Goal: Navigation & Orientation: Find specific page/section

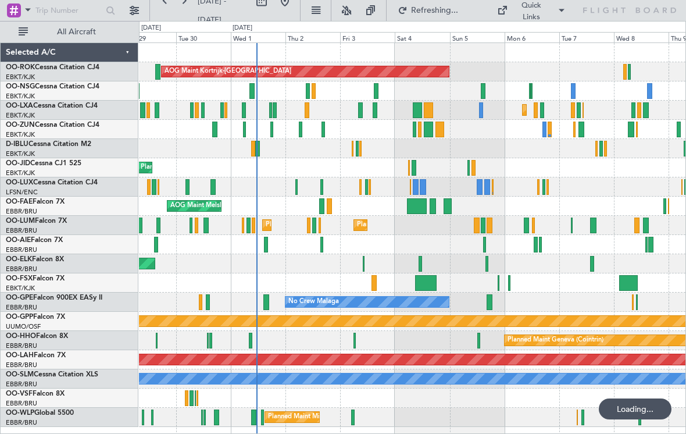
click at [415, 163] on div at bounding box center [414, 168] width 4 height 16
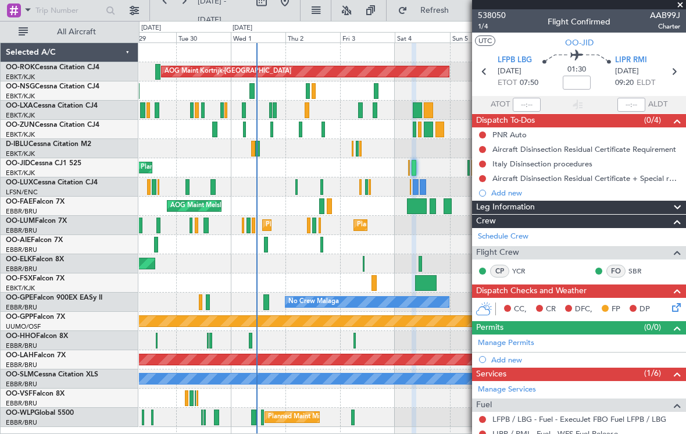
click at [682, 6] on span at bounding box center [681, 5] width 12 height 10
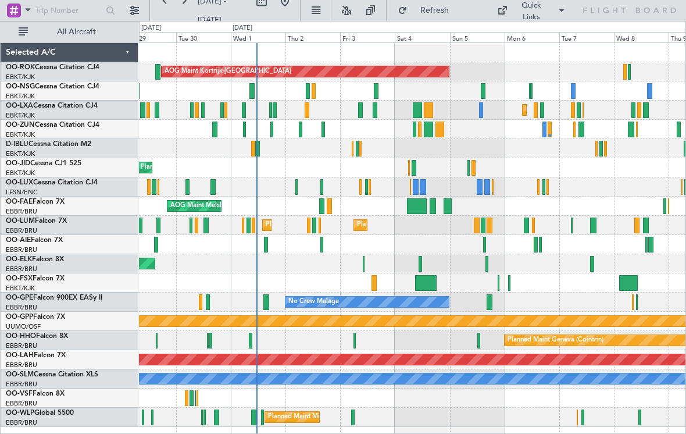
click at [429, 131] on div at bounding box center [428, 130] width 9 height 16
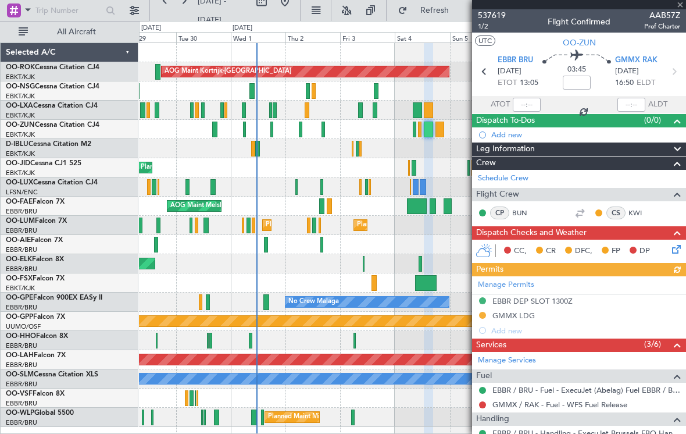
click at [683, 5] on div at bounding box center [579, 4] width 214 height 9
click at [680, 5] on span at bounding box center [681, 5] width 12 height 10
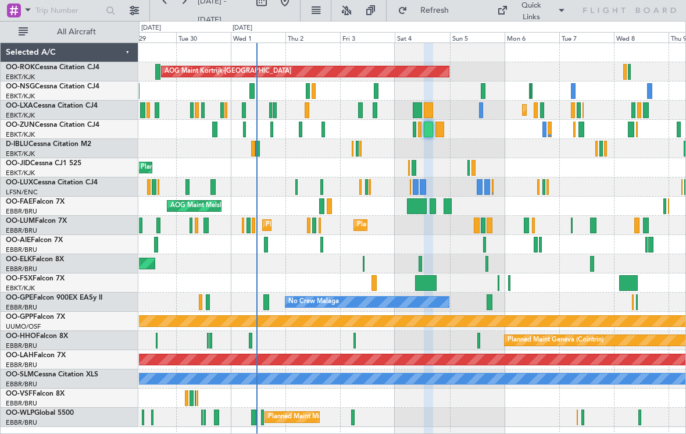
type input "0"
click at [430, 108] on div at bounding box center [428, 110] width 9 height 16
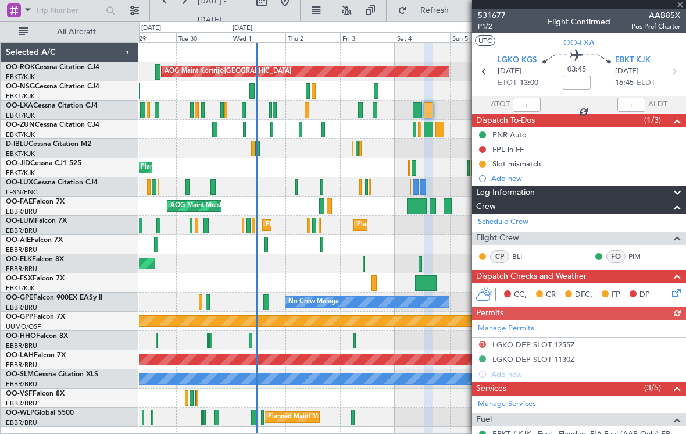
click at [682, 6] on span at bounding box center [681, 5] width 12 height 10
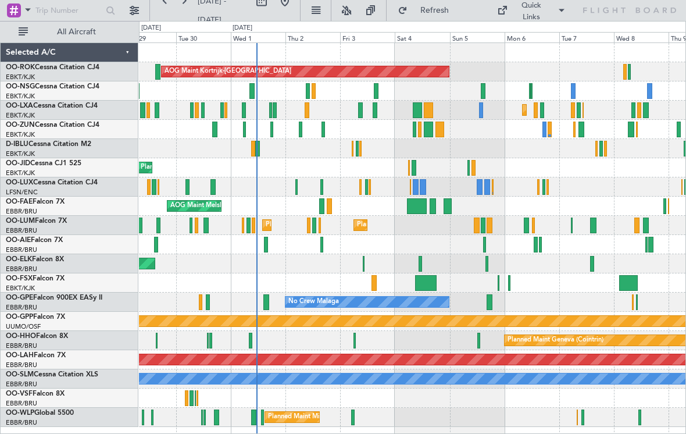
click at [416, 131] on div at bounding box center [414, 130] width 3 height 16
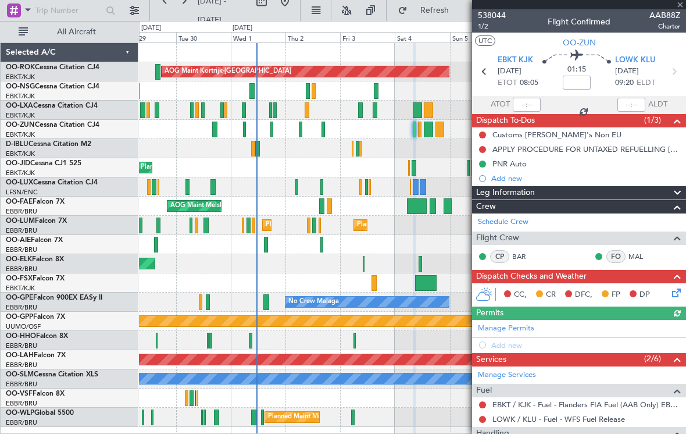
click at [682, 6] on div at bounding box center [579, 4] width 214 height 9
click at [683, 6] on div at bounding box center [579, 4] width 214 height 9
click at [682, 6] on span at bounding box center [681, 5] width 12 height 10
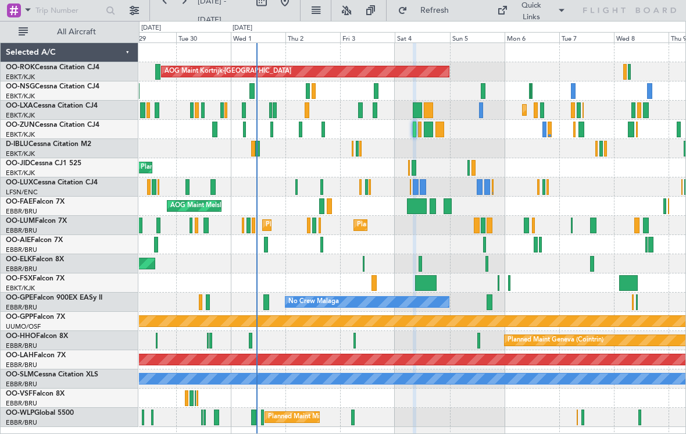
type input "0"
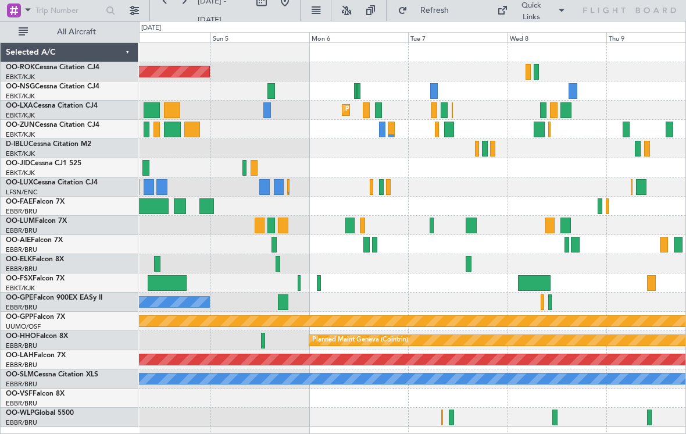
click at [539, 124] on div at bounding box center [539, 130] width 11 height 16
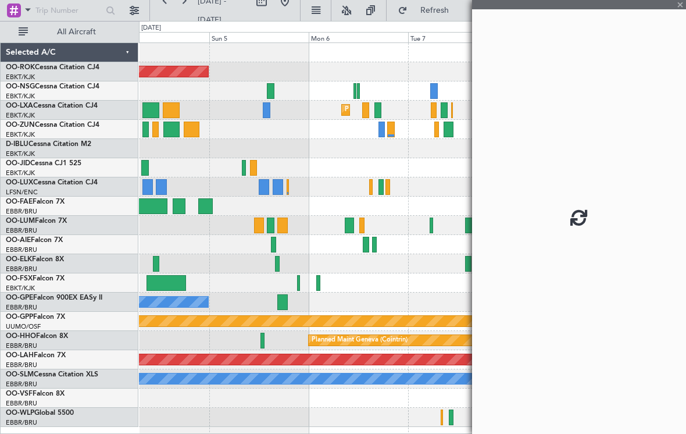
click at [681, 6] on div at bounding box center [579, 4] width 214 height 9
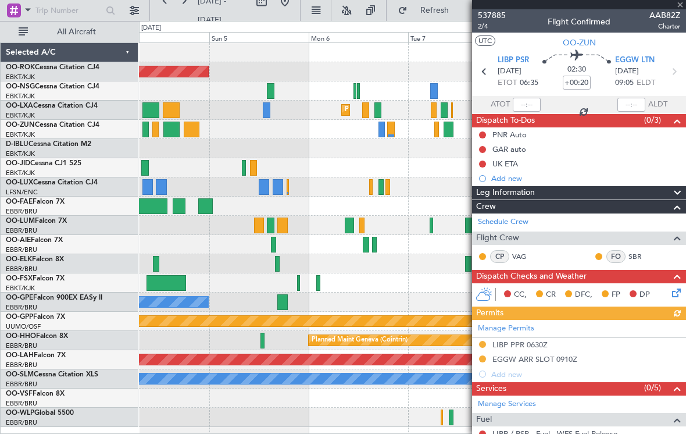
click at [679, 3] on div at bounding box center [579, 4] width 214 height 9
click at [684, 5] on span at bounding box center [681, 5] width 12 height 10
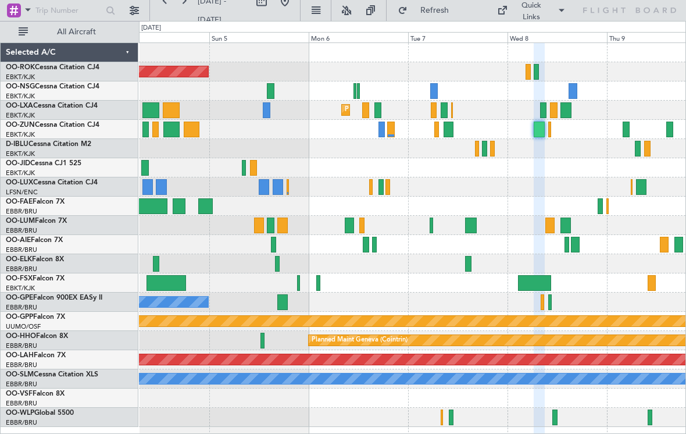
type input "0"
click at [256, 169] on div at bounding box center [253, 168] width 7 height 16
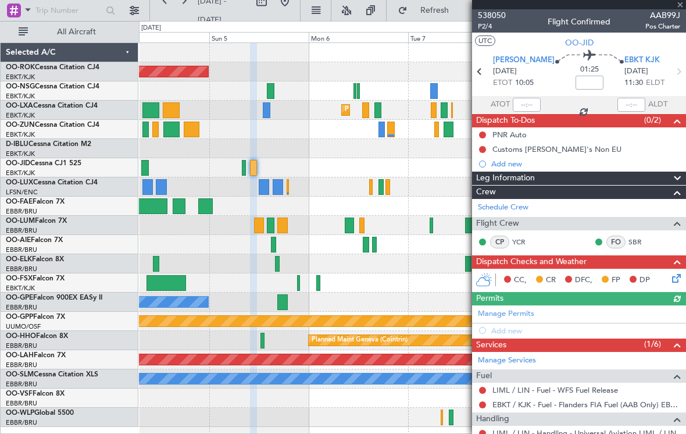
click at [682, 4] on div at bounding box center [579, 4] width 214 height 9
click at [682, 6] on span at bounding box center [681, 5] width 12 height 10
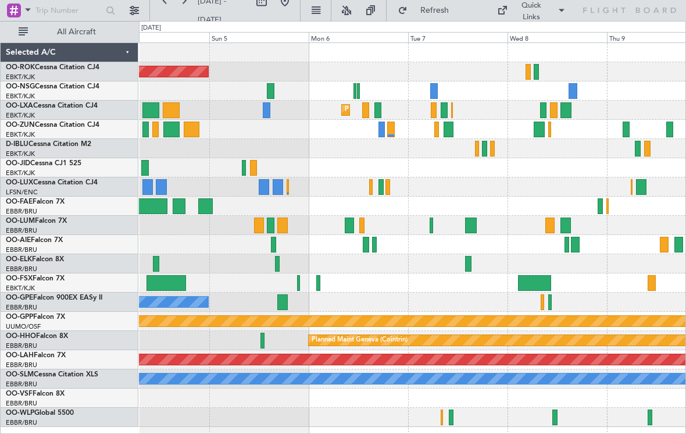
click at [243, 166] on div at bounding box center [244, 168] width 4 height 16
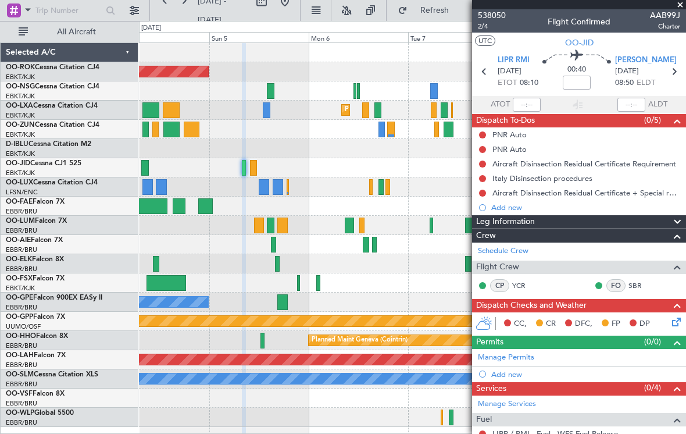
click at [683, 8] on span at bounding box center [681, 5] width 12 height 10
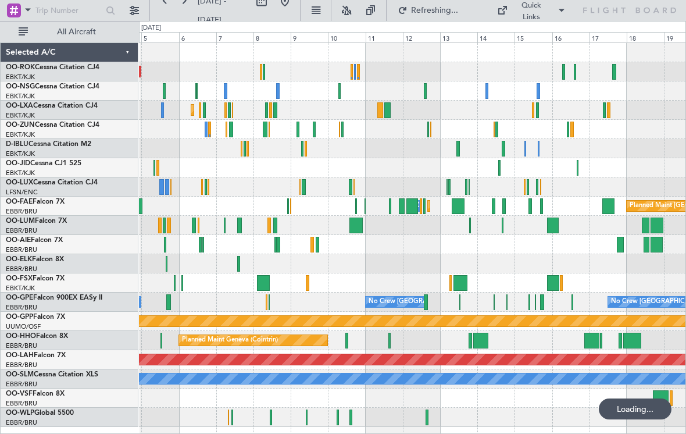
click at [501, 166] on div at bounding box center [412, 167] width 547 height 19
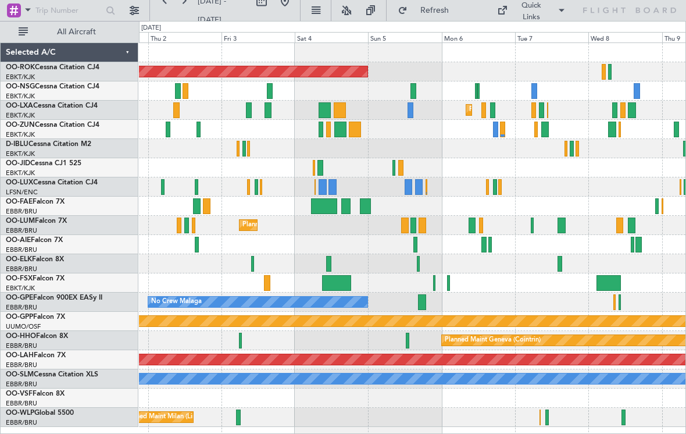
click at [427, 178] on div at bounding box center [412, 186] width 547 height 19
click at [477, 91] on div at bounding box center [478, 91] width 2 height 16
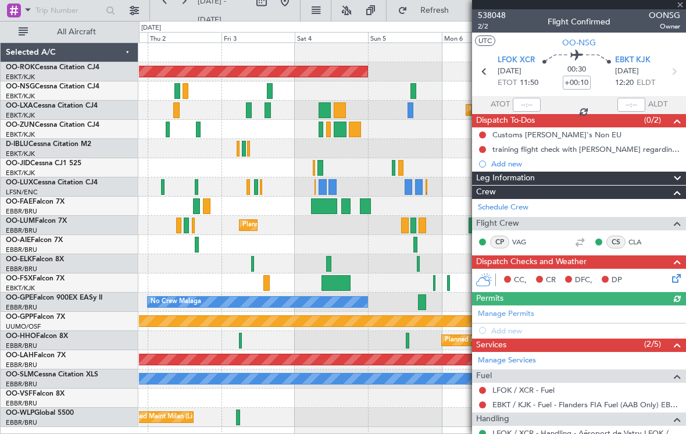
click at [680, 6] on div at bounding box center [579, 4] width 214 height 9
click at [681, 8] on span at bounding box center [681, 5] width 12 height 10
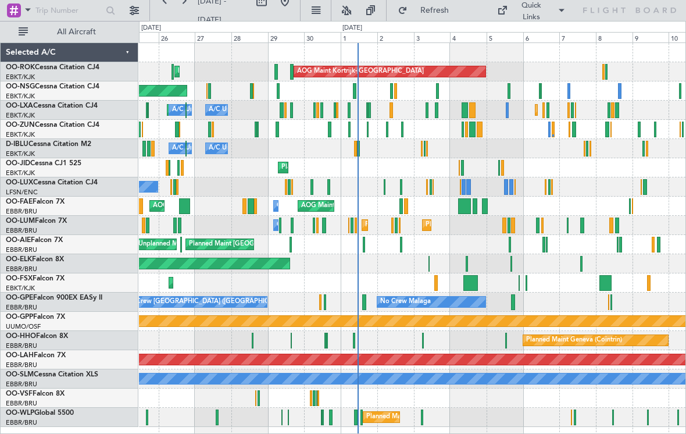
click at [539, 7] on div "Quick Links" at bounding box center [532, 11] width 34 height 23
click at [540, 68] on button "Crew Board" at bounding box center [545, 66] width 87 height 28
